Goal: Obtain resource: Obtain resource

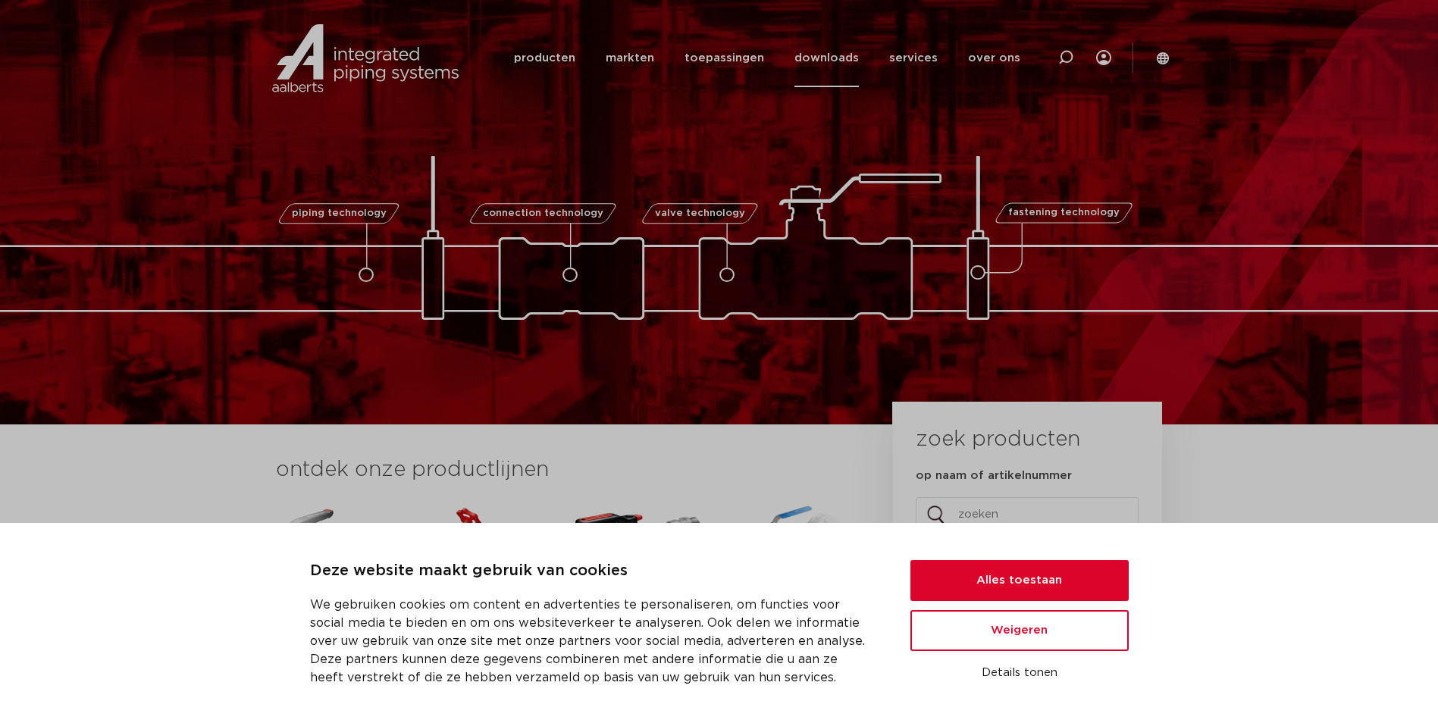
click at [835, 55] on link "downloads" at bounding box center [826, 58] width 64 height 58
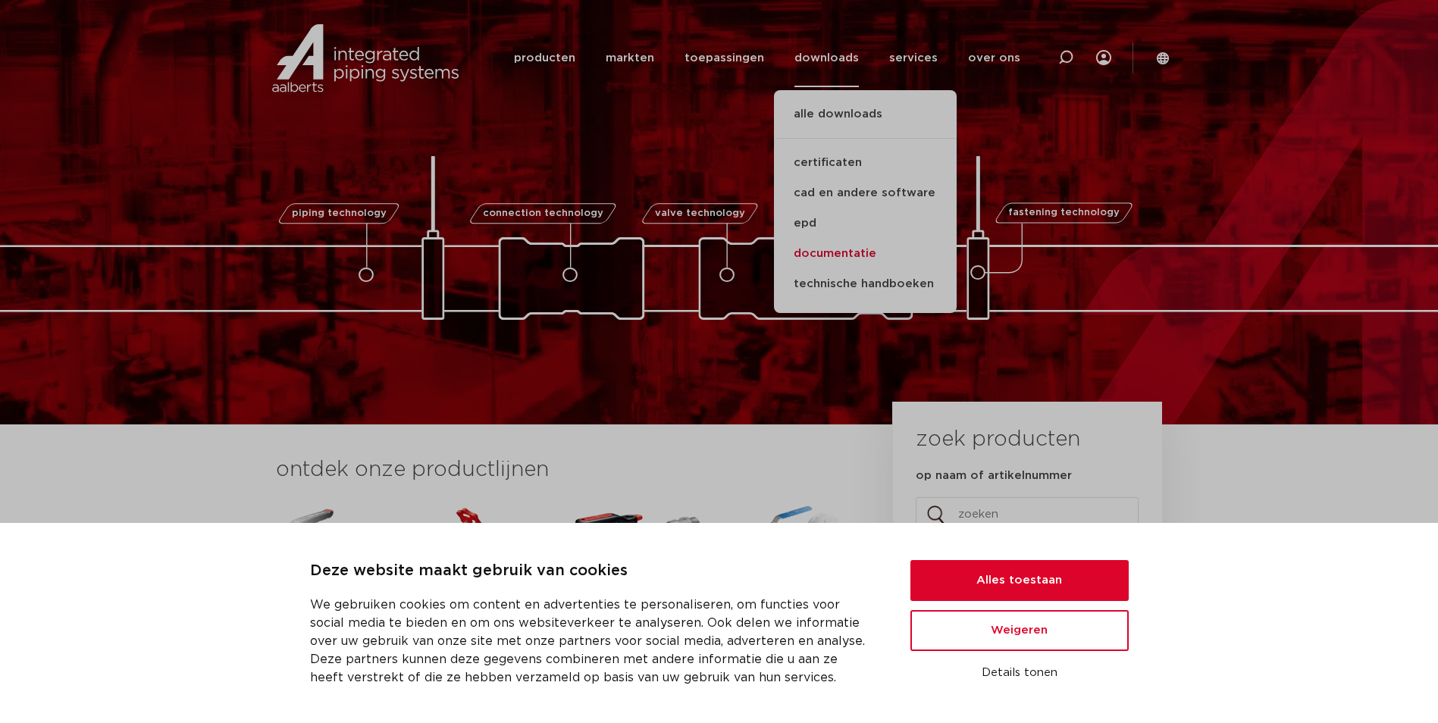
click at [842, 254] on link "documentatie" at bounding box center [865, 254] width 183 height 30
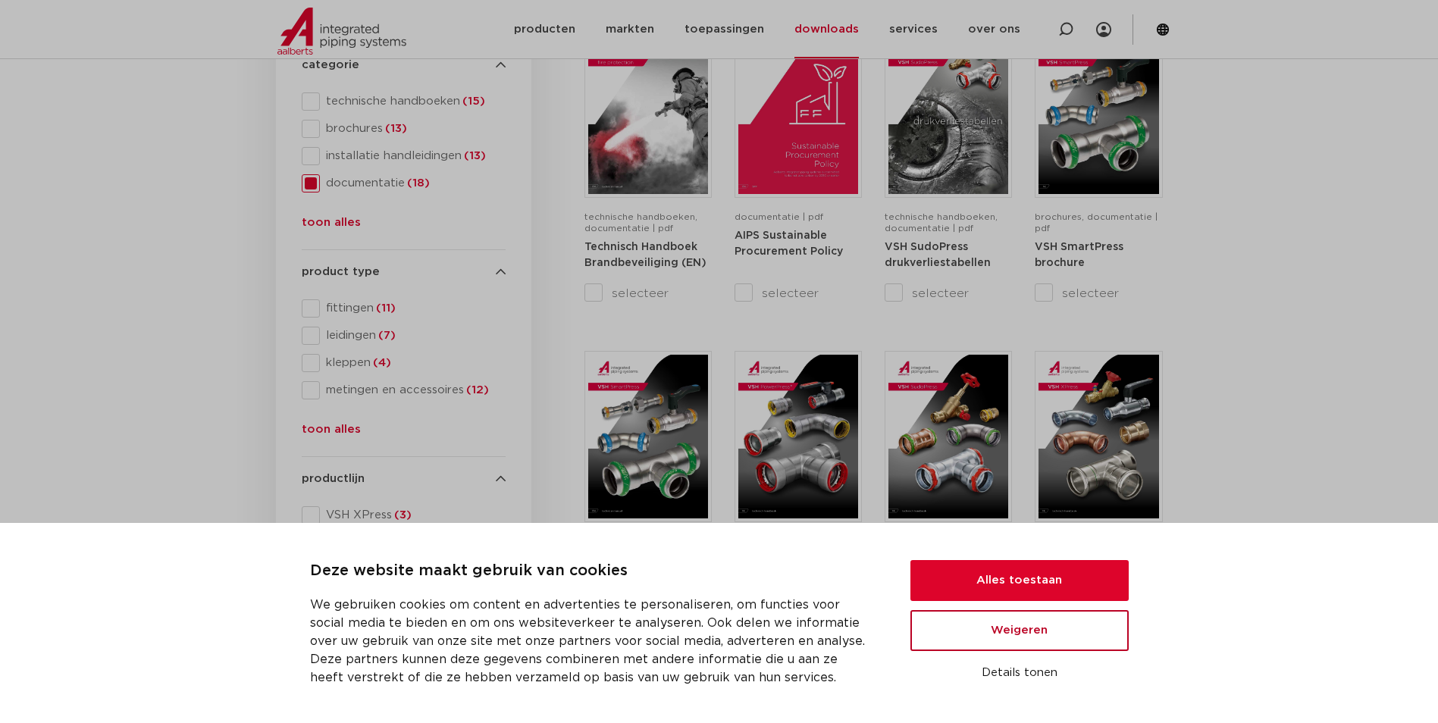
click at [1011, 633] on button "Weigeren" at bounding box center [1019, 630] width 218 height 41
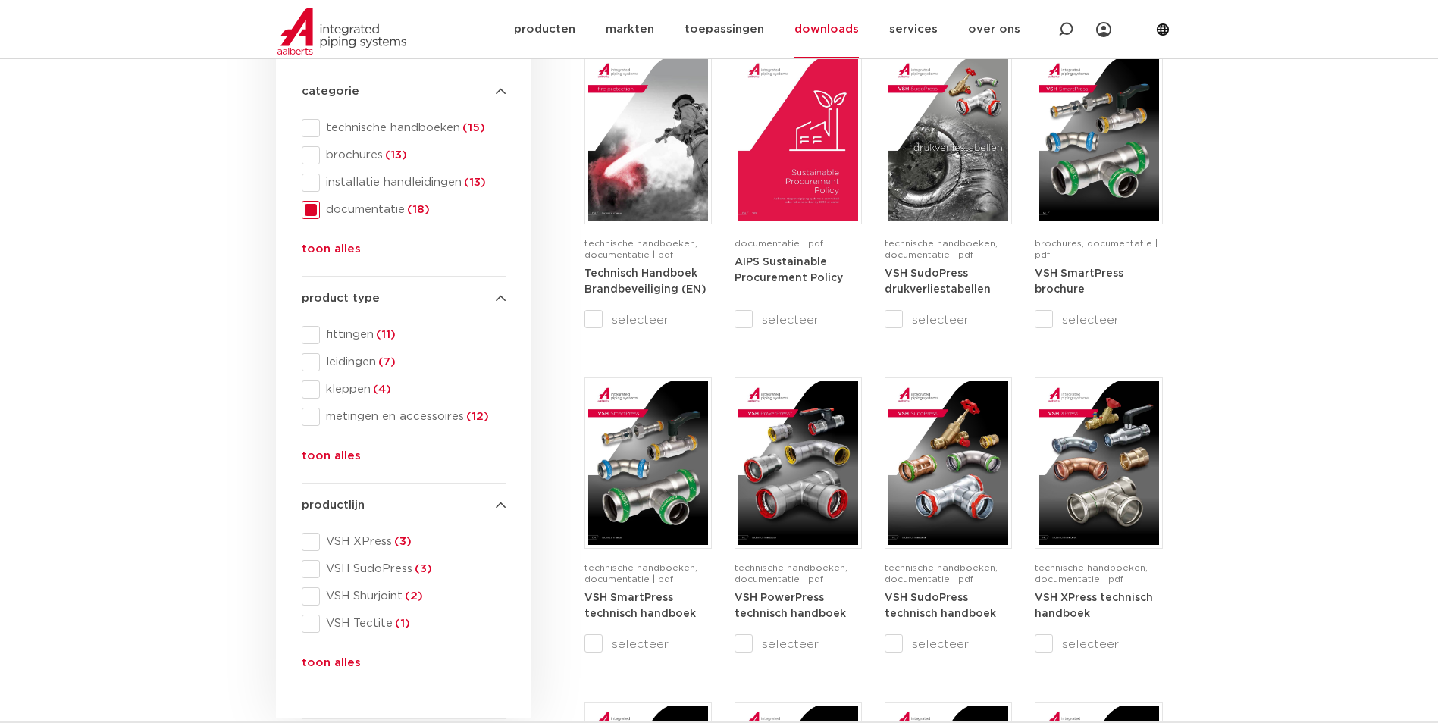
scroll to position [303, 0]
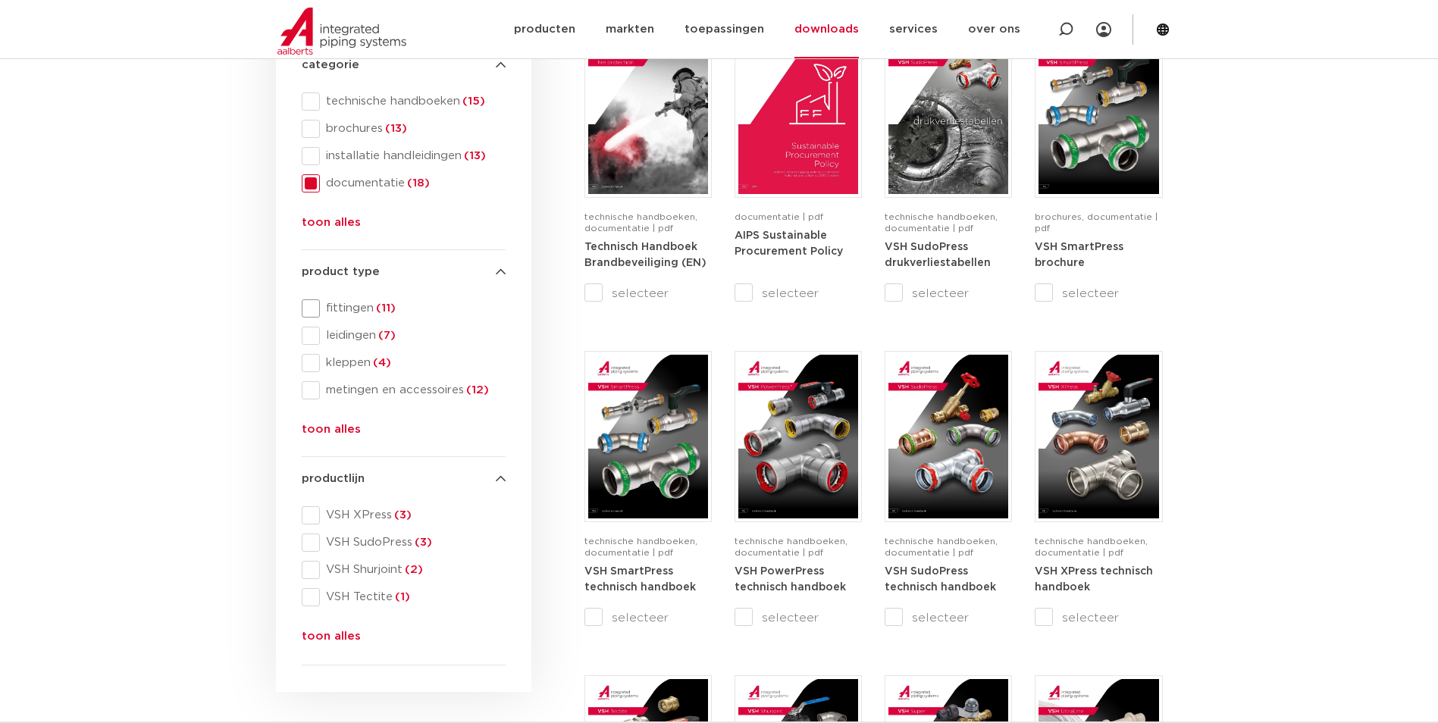
click at [308, 312] on span at bounding box center [311, 308] width 18 height 18
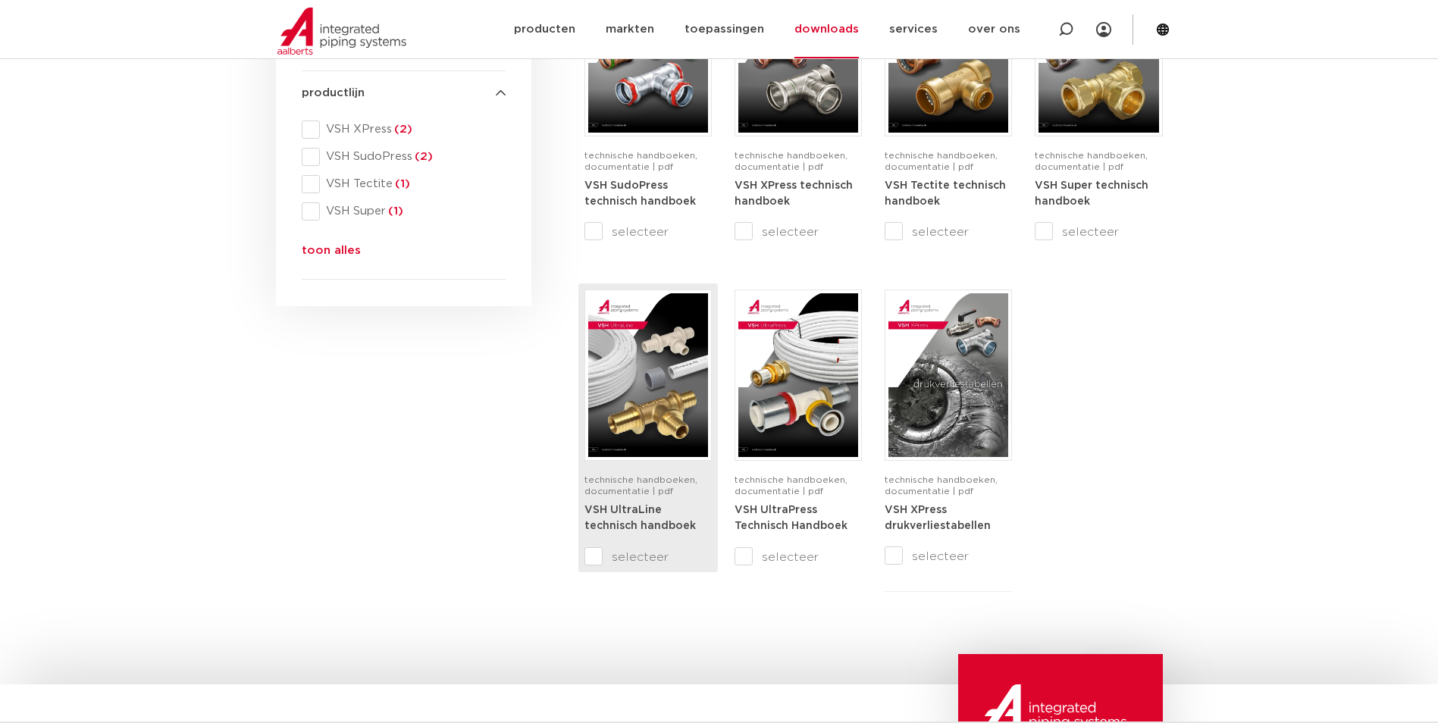
scroll to position [682, 0]
